Goal: Check status: Check status

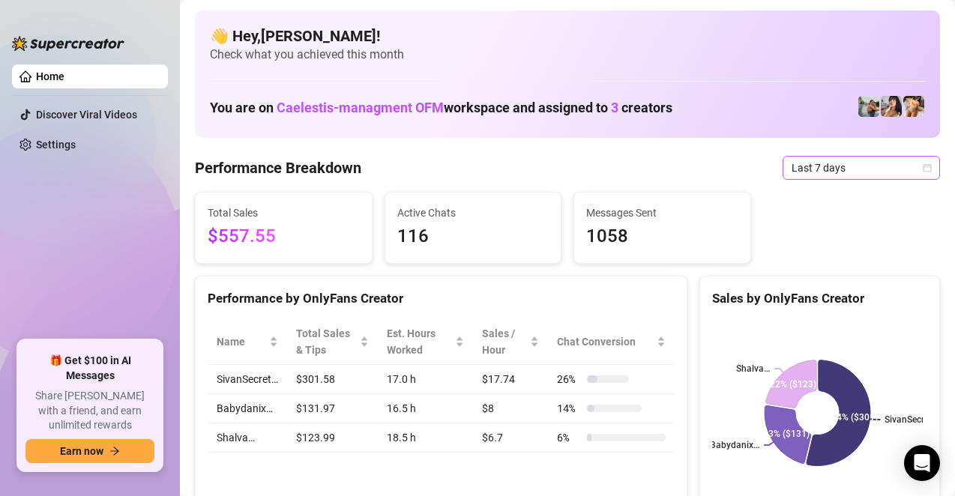
click at [792, 160] on span "Last 7 days" at bounding box center [861, 168] width 139 height 22
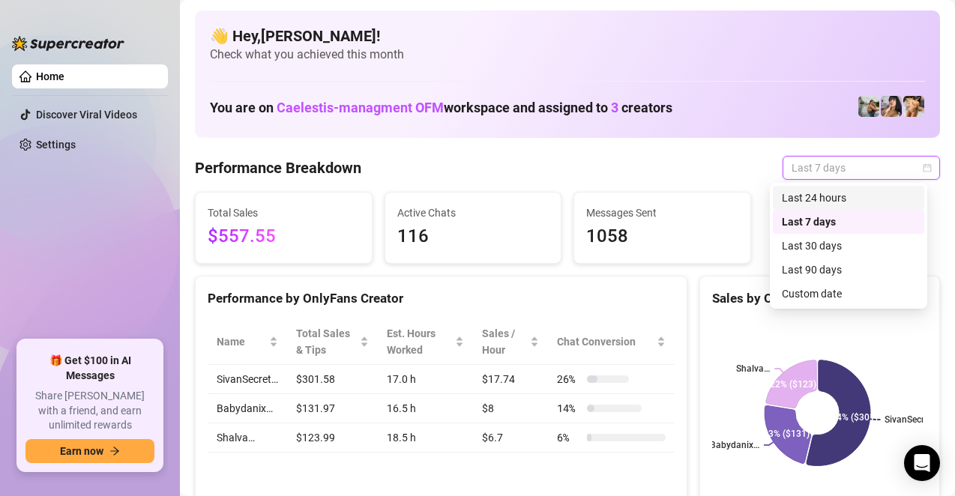
click at [802, 194] on div "Last 24 hours" at bounding box center [848, 198] width 133 height 16
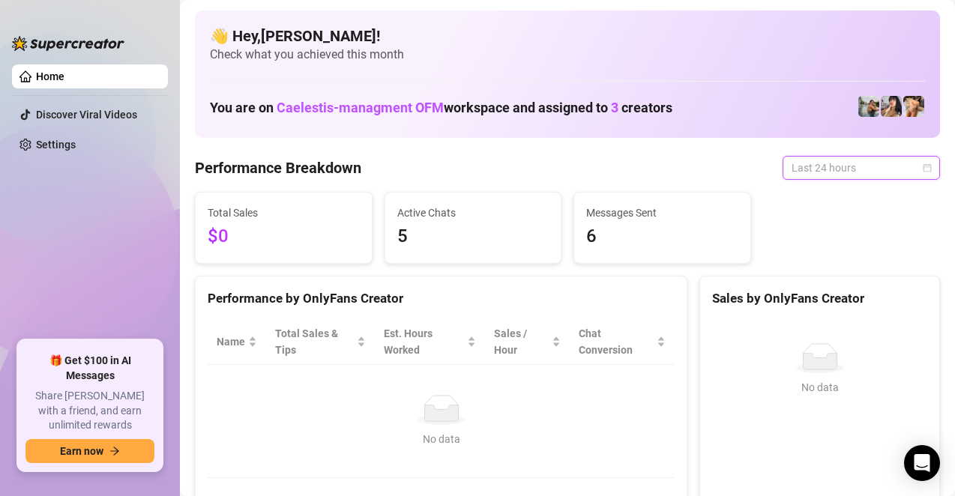
click at [792, 175] on span "Last 24 hours" at bounding box center [861, 168] width 139 height 22
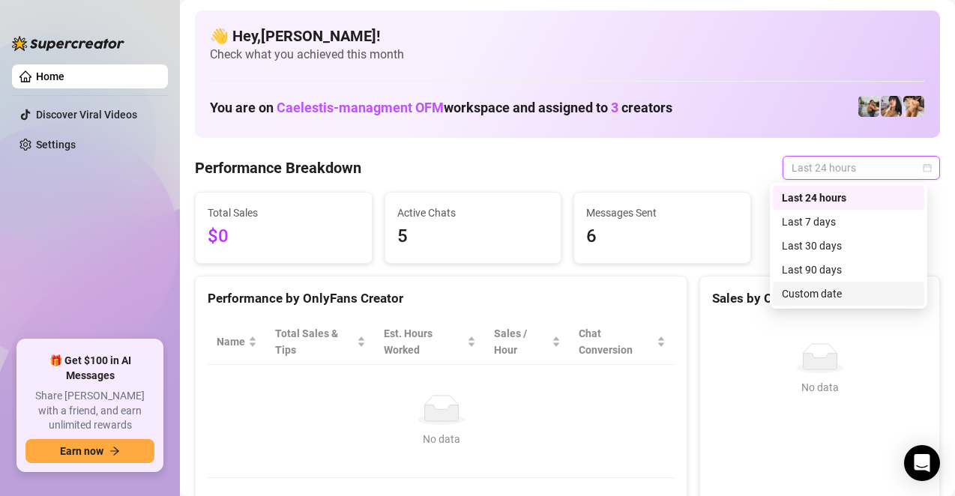
click at [799, 286] on div "Custom date" at bounding box center [848, 294] width 133 height 16
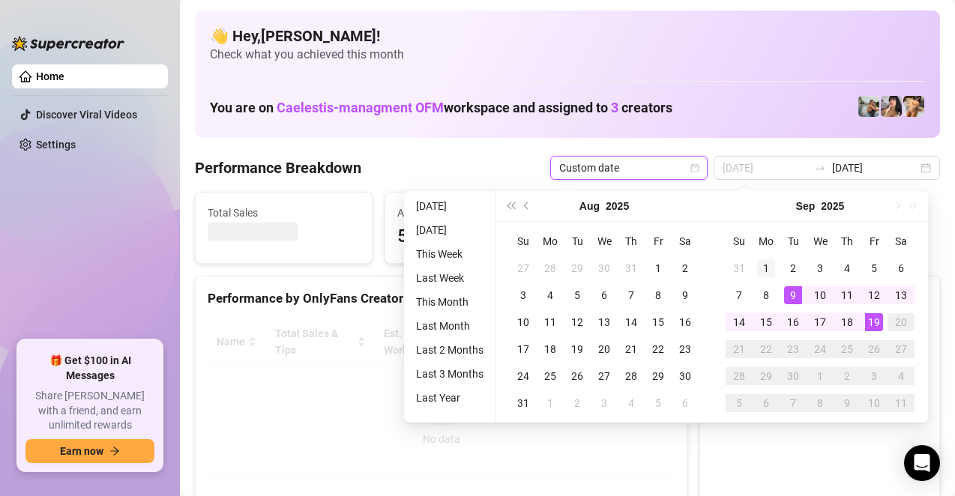
type input "[DATE]"
click at [771, 269] on div "1" at bounding box center [766, 268] width 18 height 18
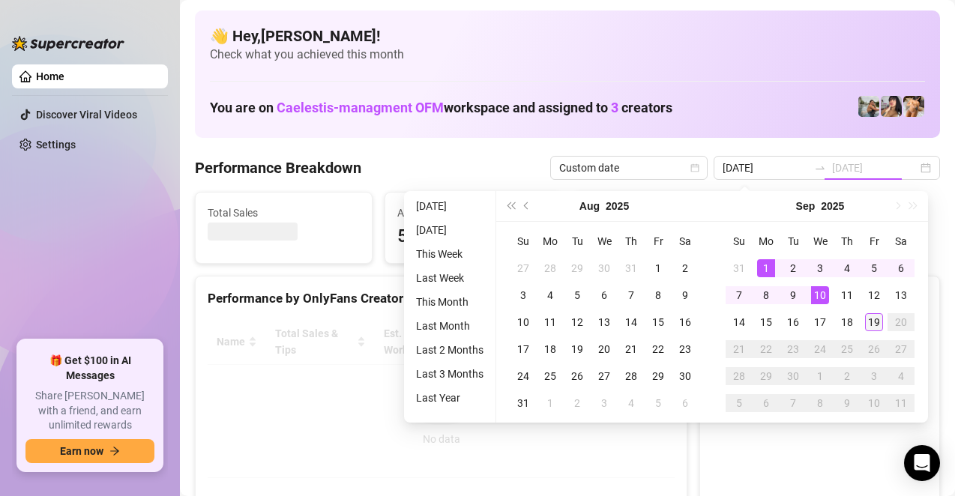
click at [872, 326] on div "19" at bounding box center [874, 322] width 18 height 18
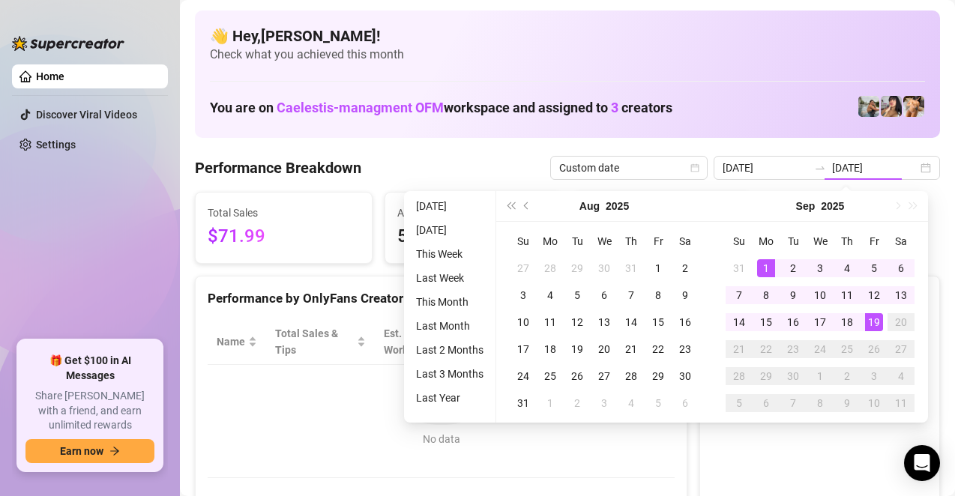
type input "[DATE]"
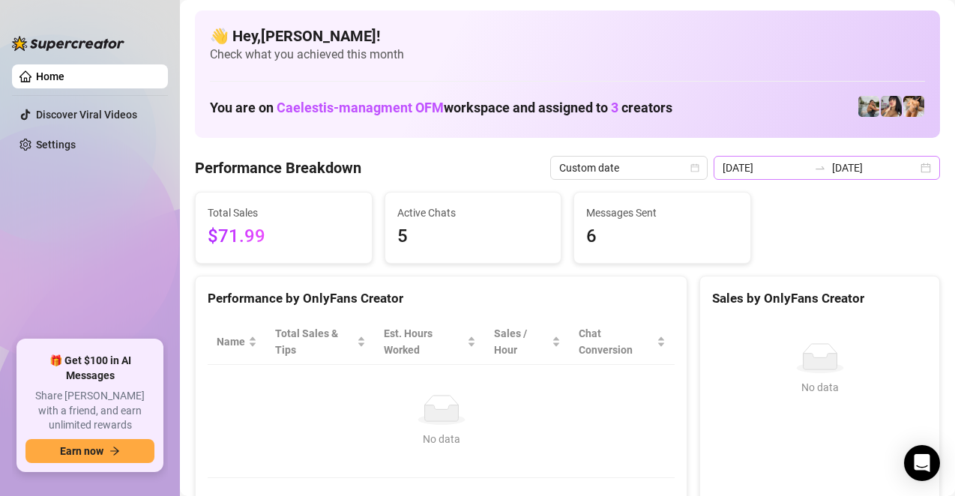
click at [822, 173] on div at bounding box center [820, 168] width 24 height 12
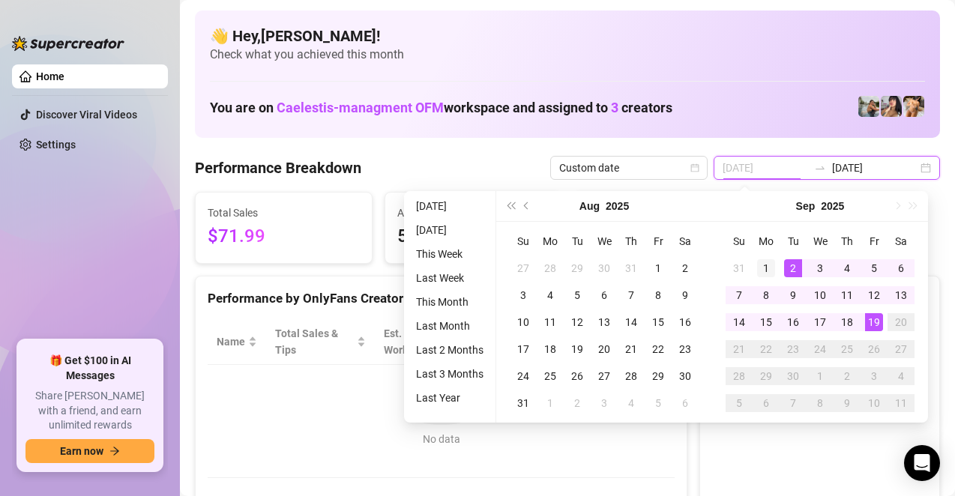
type input "[DATE]"
click at [774, 270] on div "1" at bounding box center [766, 268] width 18 height 18
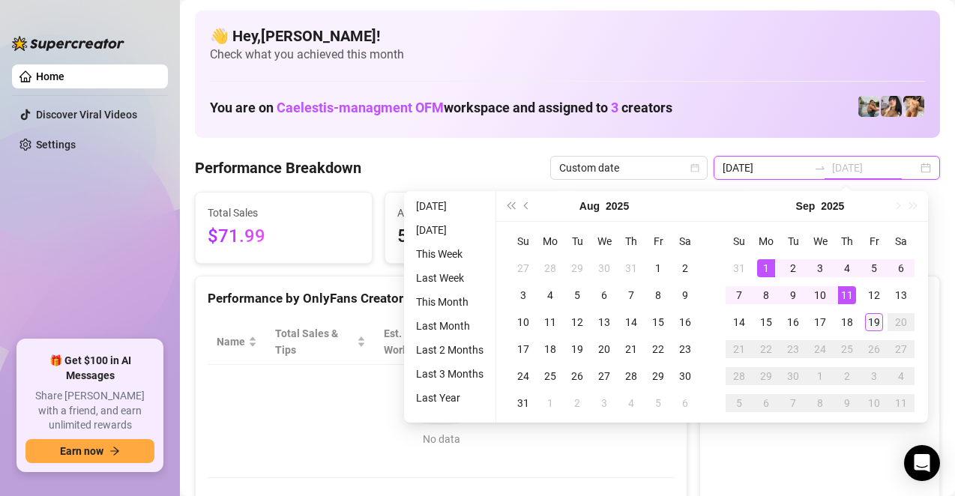
type input "[DATE]"
click at [870, 319] on div "19" at bounding box center [874, 322] width 18 height 18
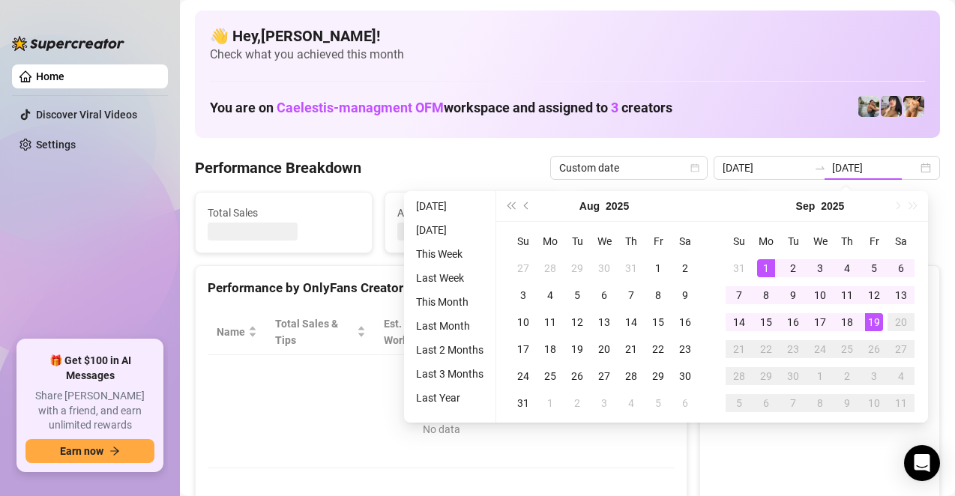
type input "[DATE]"
